Goal: Information Seeking & Learning: Learn about a topic

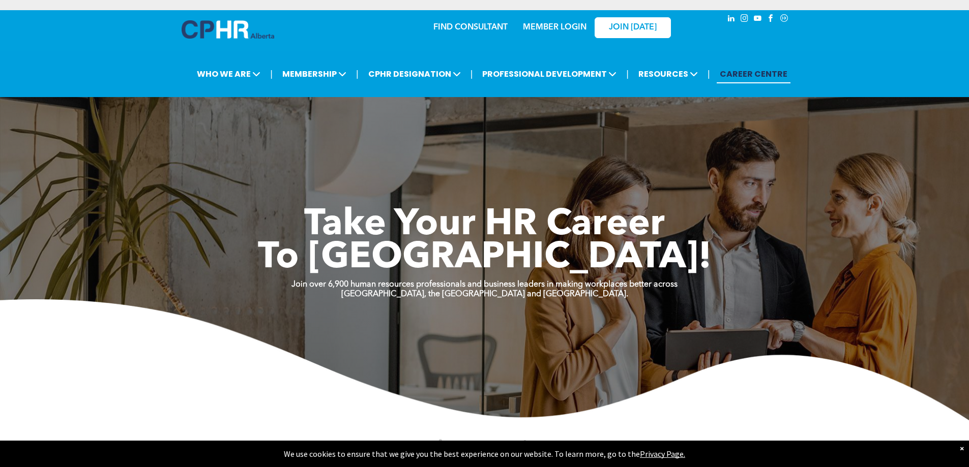
click at [550, 32] on link "MEMBER LOGIN" at bounding box center [555, 27] width 64 height 8
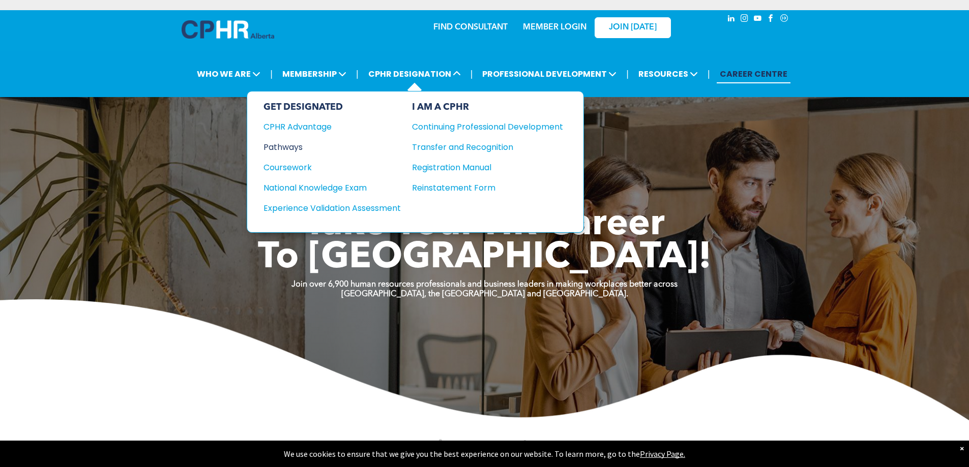
click at [284, 145] on div "Pathways" at bounding box center [325, 147] width 124 height 13
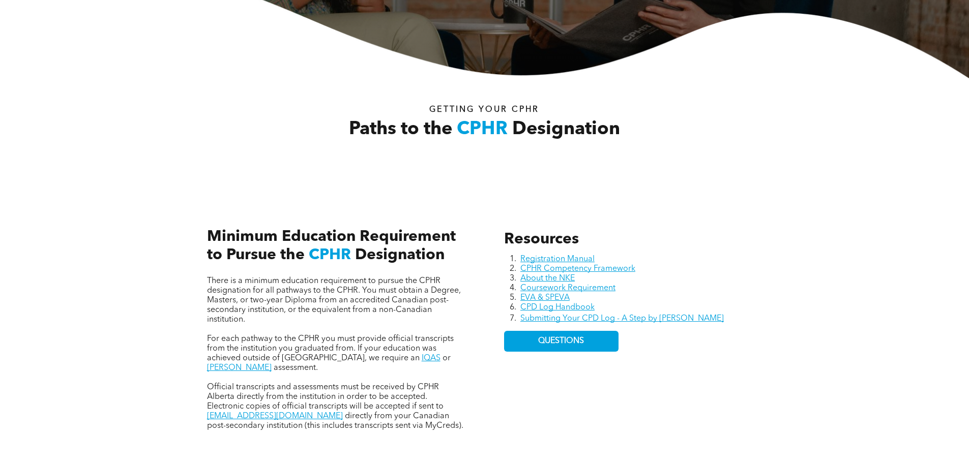
scroll to position [356, 0]
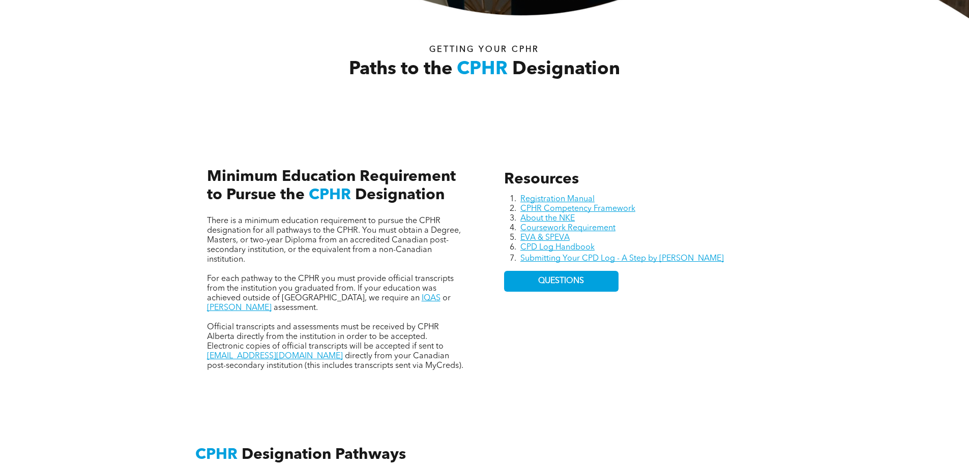
click at [377, 229] on span "There is a minimum education requirement to pursue the CPHR designation for all…" at bounding box center [334, 240] width 254 height 47
click at [313, 249] on span "There is a minimum education requirement to pursue the CPHR designation for all…" at bounding box center [334, 240] width 254 height 47
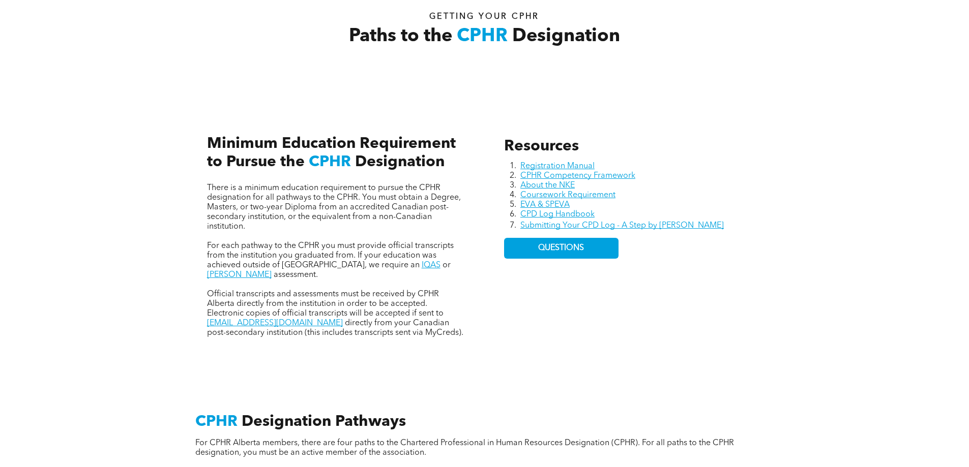
scroll to position [407, 0]
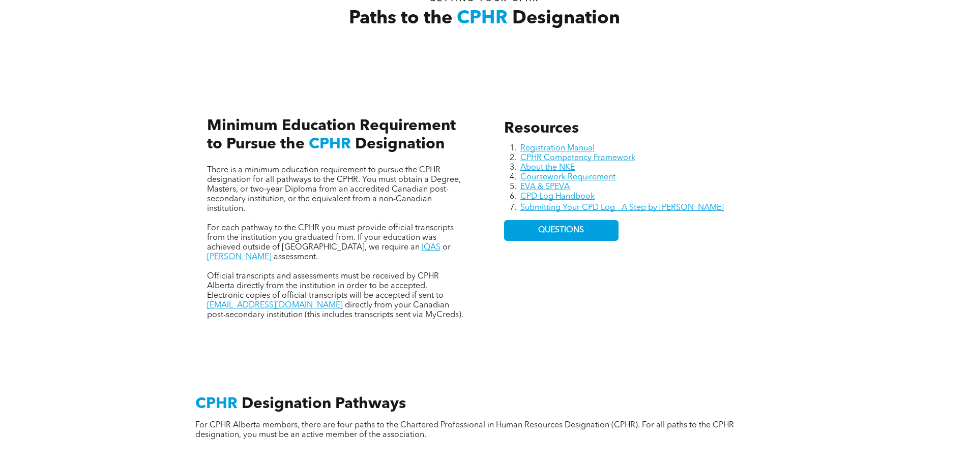
click at [370, 227] on span "For each pathway to the CPHR you must provide official transcripts from the ins…" at bounding box center [330, 237] width 247 height 27
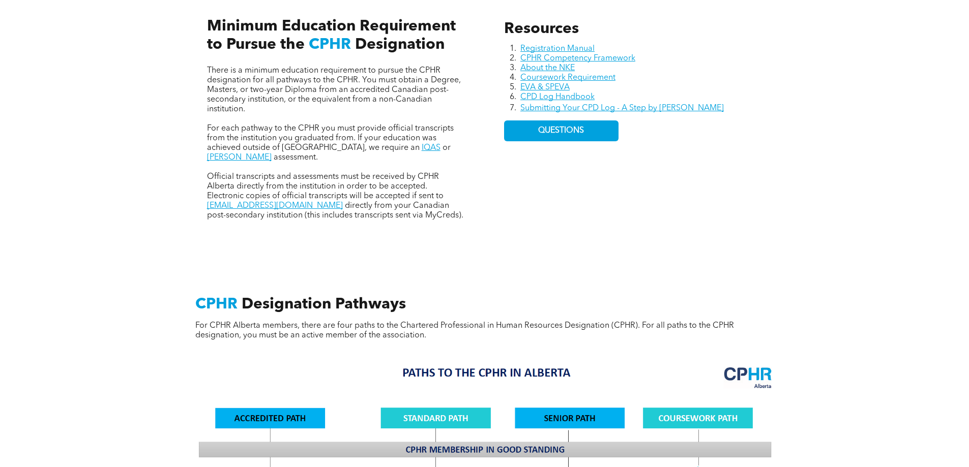
scroll to position [458, 0]
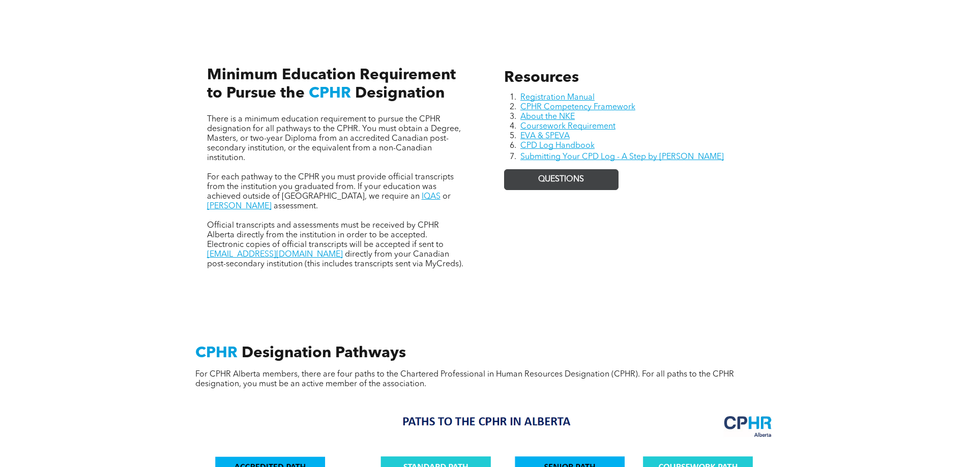
click at [543, 178] on span "QUESTIONS" at bounding box center [561, 180] width 46 height 10
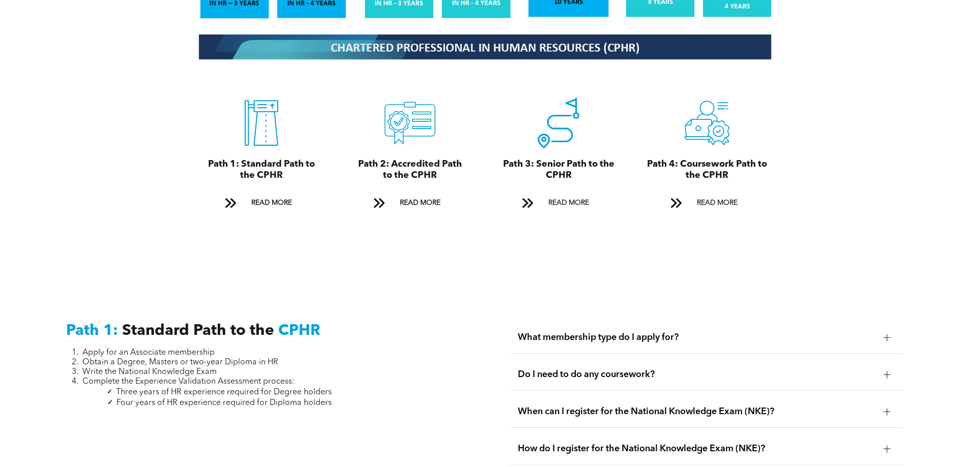
scroll to position [1169, 0]
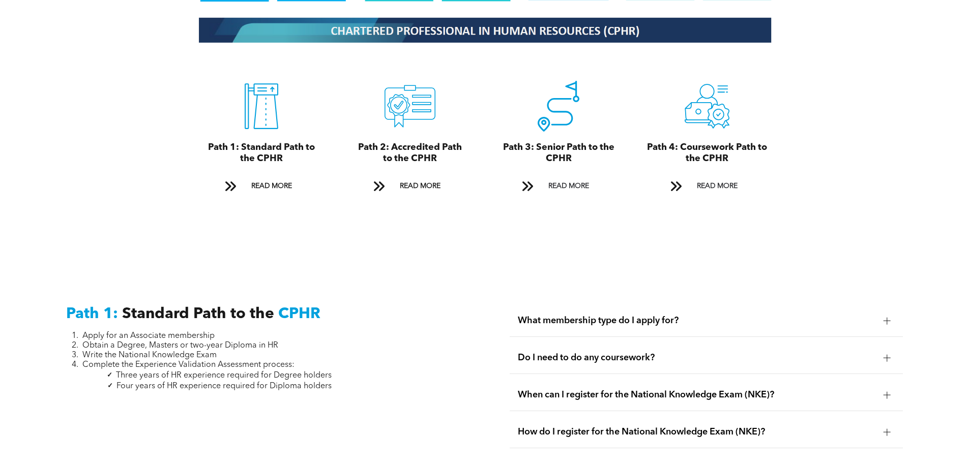
click at [645, 352] on span "Do I need to do any coursework?" at bounding box center [696, 357] width 357 height 11
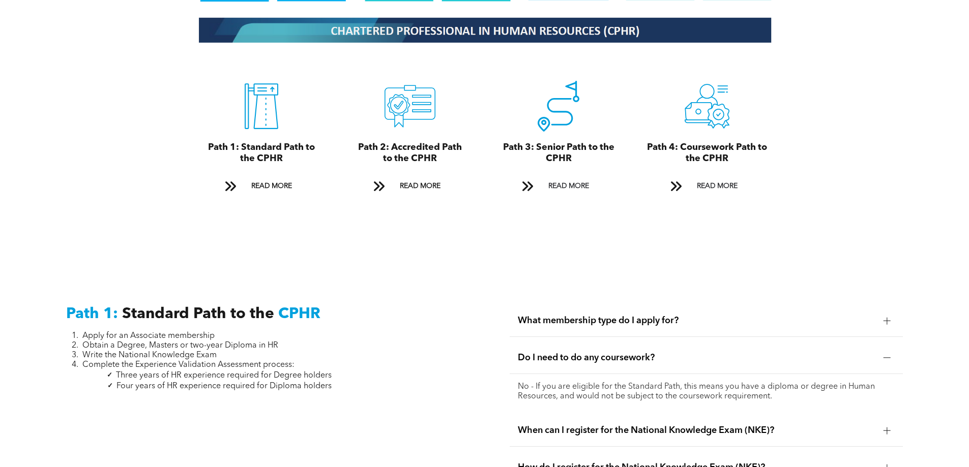
click at [608, 352] on span "Do I need to do any coursework?" at bounding box center [696, 357] width 357 height 11
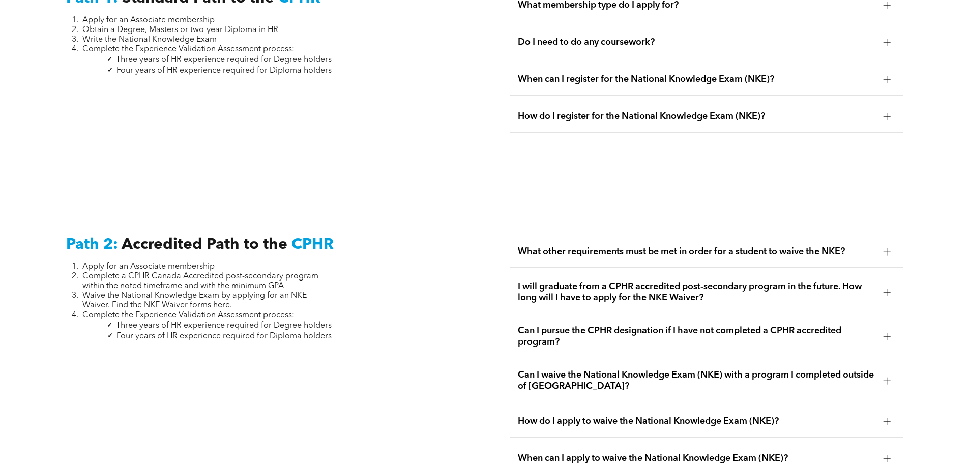
scroll to position [1525, 0]
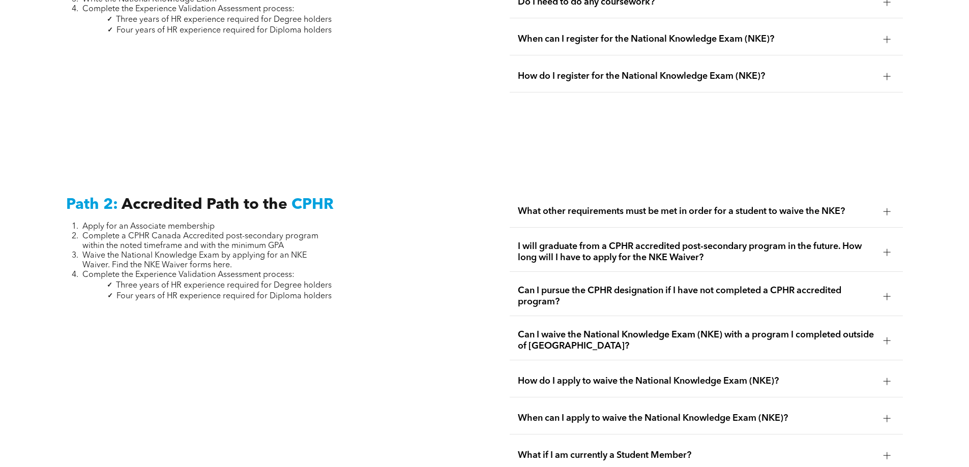
click at [674, 206] on span "What other requirements must be met in order for a student to waive the NKE?" at bounding box center [696, 211] width 357 height 11
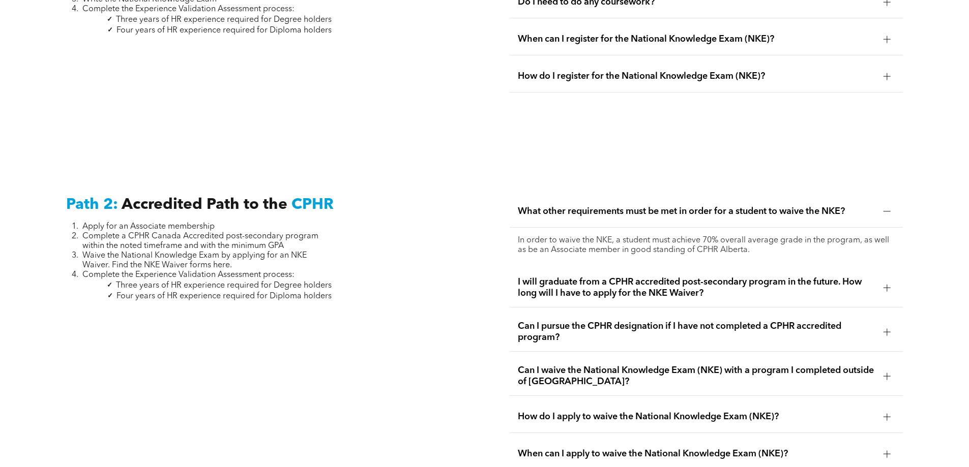
click at [651, 206] on span "What other requirements must be met in order for a student to waive the NKE?" at bounding box center [696, 211] width 357 height 11
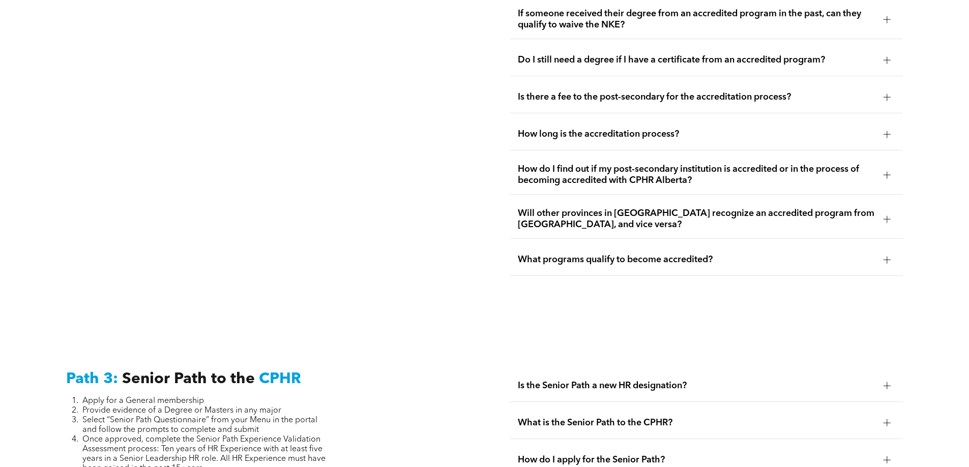
scroll to position [2022, 0]
